Goal: Navigation & Orientation: Understand site structure

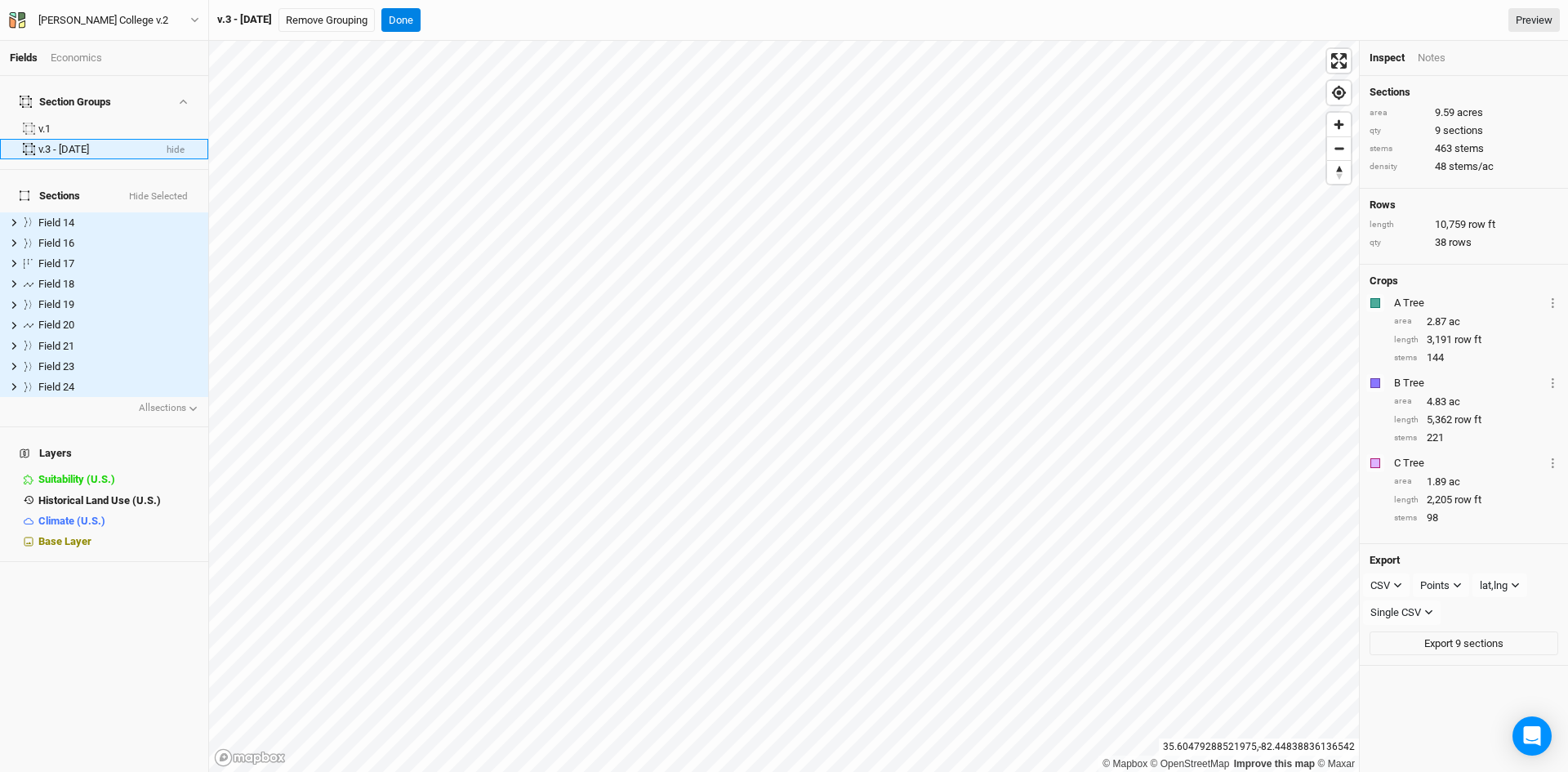
click at [82, 143] on div "v.3 - [DATE]" at bounding box center [95, 149] width 114 height 13
click at [81, 143] on div "v.3 - [DATE]" at bounding box center [95, 149] width 114 height 13
click at [34, 143] on icon at bounding box center [28, 148] width 12 height 12
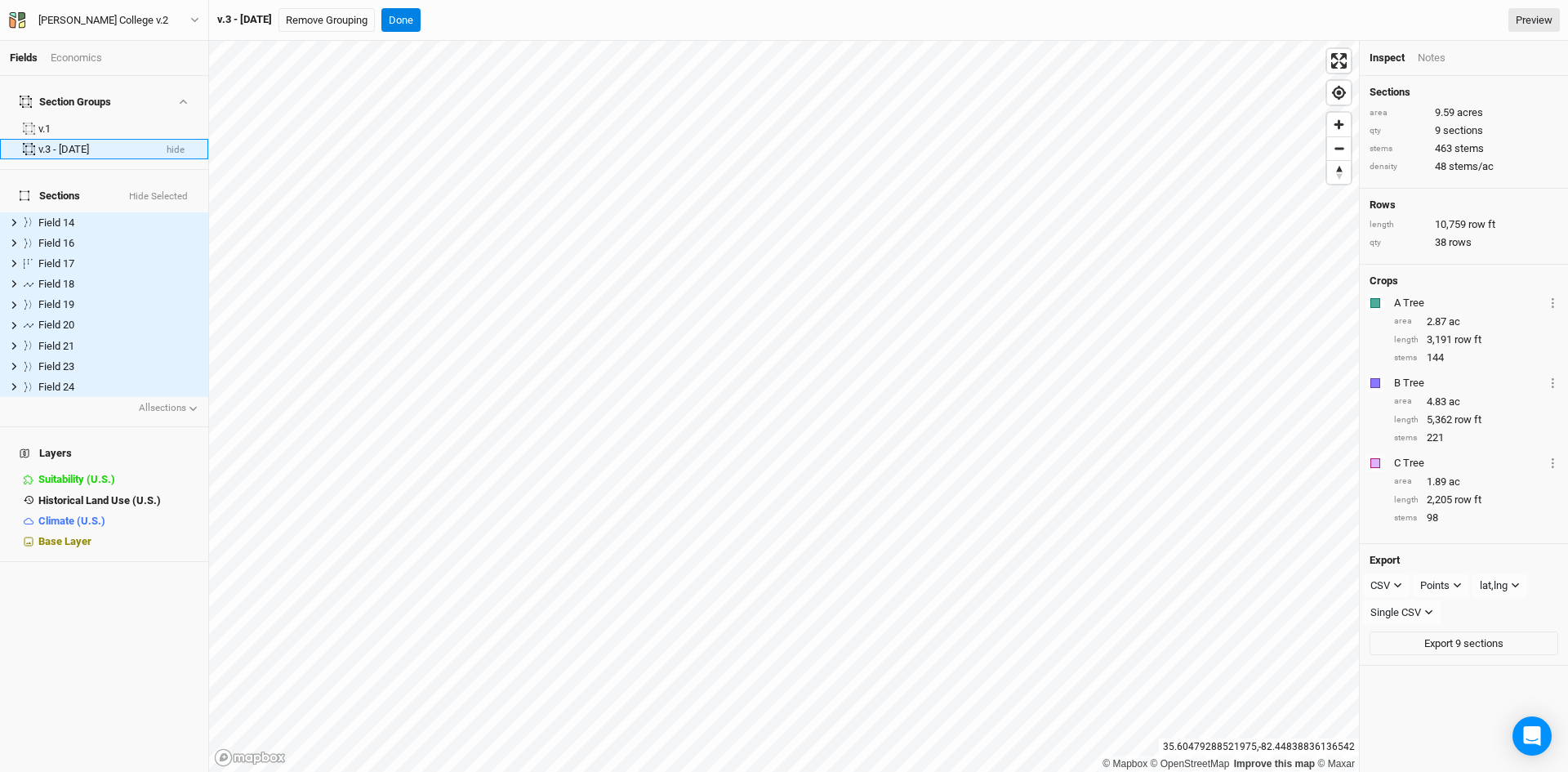
click at [168, 145] on button "hide" at bounding box center [175, 150] width 19 height 11
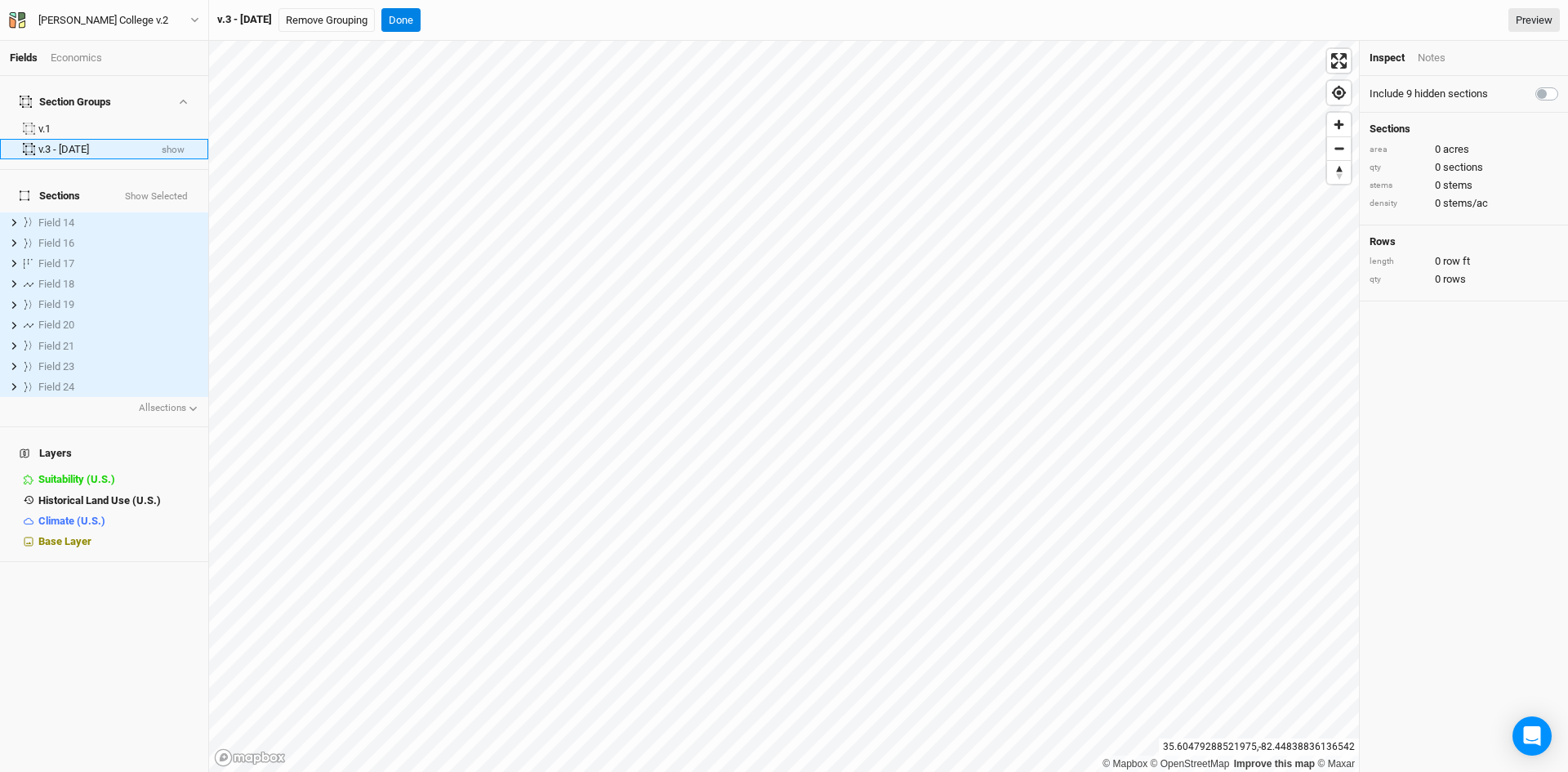
click at [167, 145] on button "show" at bounding box center [173, 150] width 25 height 11
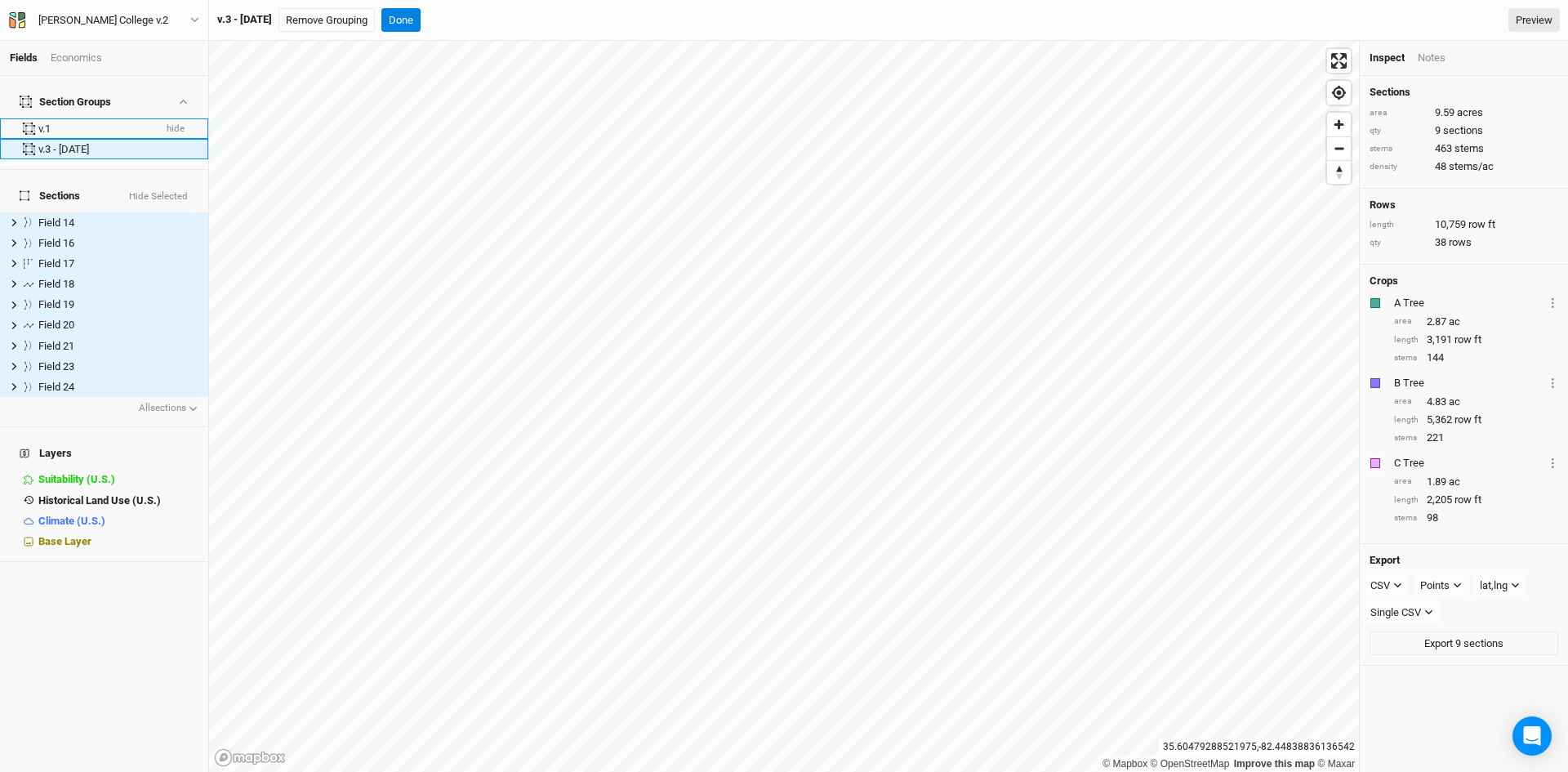
click at [166, 124] on button "hide" at bounding box center [175, 129] width 19 height 11
click at [165, 124] on button "show" at bounding box center [173, 129] width 25 height 11
click at [167, 124] on button "hide" at bounding box center [175, 129] width 19 height 11
